Goal: Information Seeking & Learning: Check status

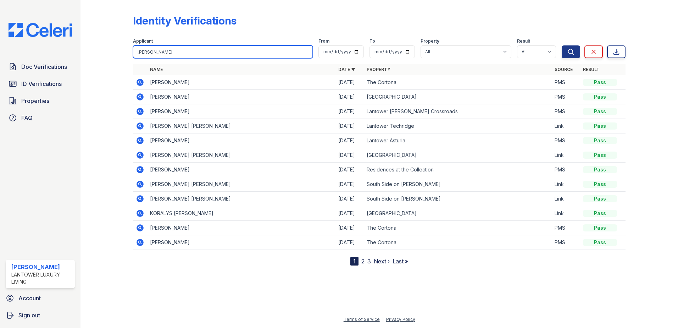
click at [190, 54] on input "cole" at bounding box center [223, 51] width 180 height 13
type input "junior"
click at [562, 45] on button "Search" at bounding box center [571, 51] width 18 height 13
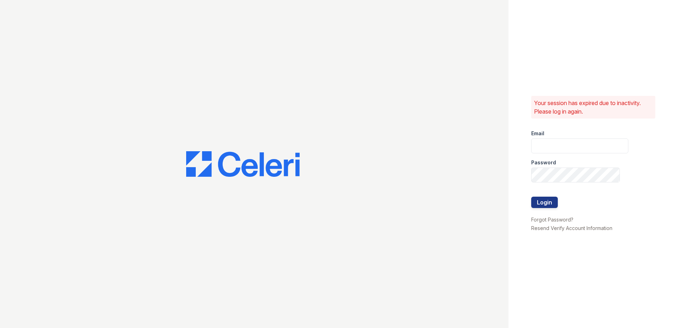
type input "amtorres@lantowerliving.com"
click at [558, 201] on form "Email amtorres@lantowerliving.com Password Login" at bounding box center [579, 169] width 97 height 91
click at [543, 204] on button "Login" at bounding box center [544, 201] width 27 height 11
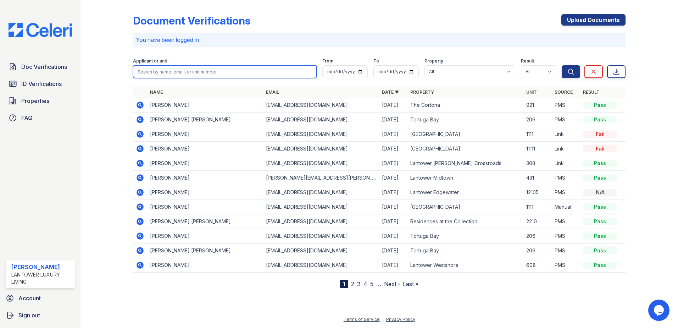
click at [217, 72] on input "search" at bounding box center [225, 71] width 184 height 13
type input "junior"
click at [562, 65] on button "Search" at bounding box center [571, 71] width 18 height 13
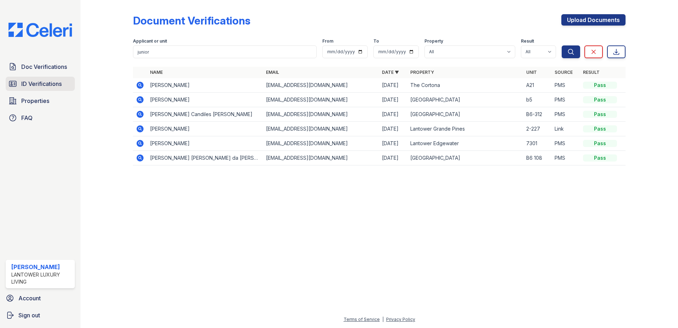
click at [29, 84] on span "ID Verifications" at bounding box center [41, 83] width 40 height 9
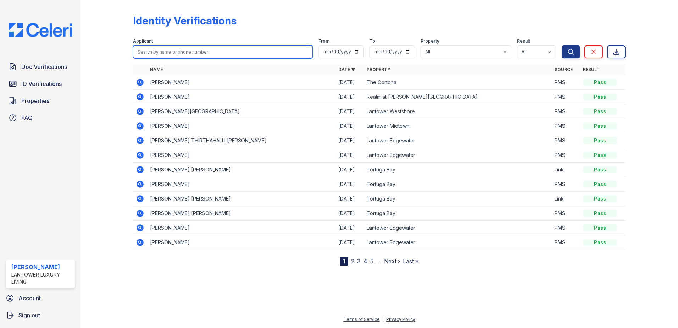
click at [157, 55] on input "search" at bounding box center [223, 51] width 180 height 13
type input "junior"
click at [562, 45] on button "Search" at bounding box center [571, 51] width 18 height 13
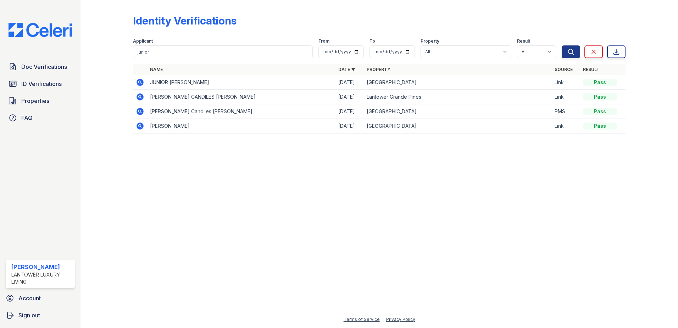
click at [130, 154] on div at bounding box center [379, 233] width 575 height 163
